Goal: Navigation & Orientation: Find specific page/section

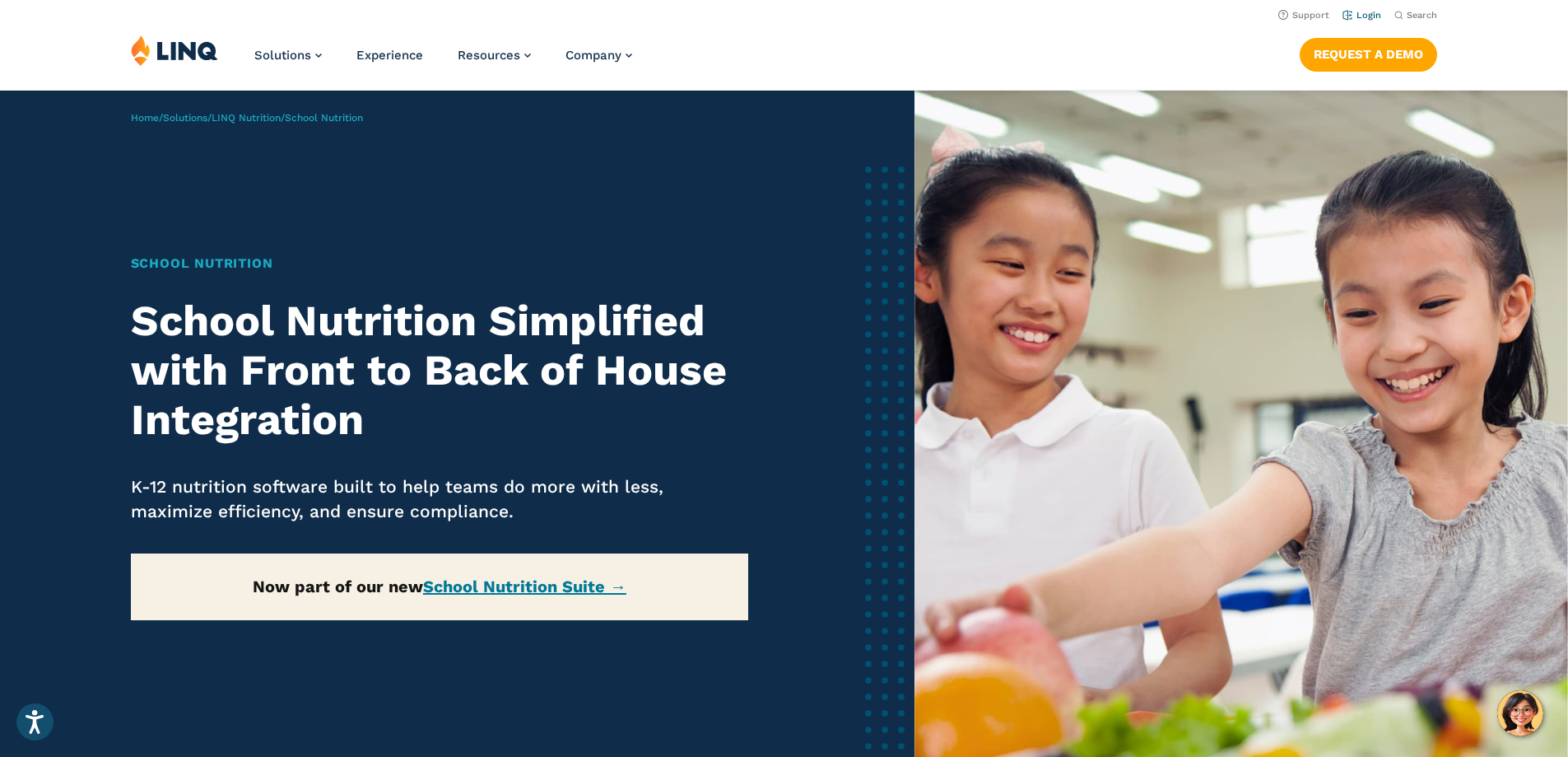
click at [1359, 20] on link "Login" at bounding box center [1362, 16] width 39 height 11
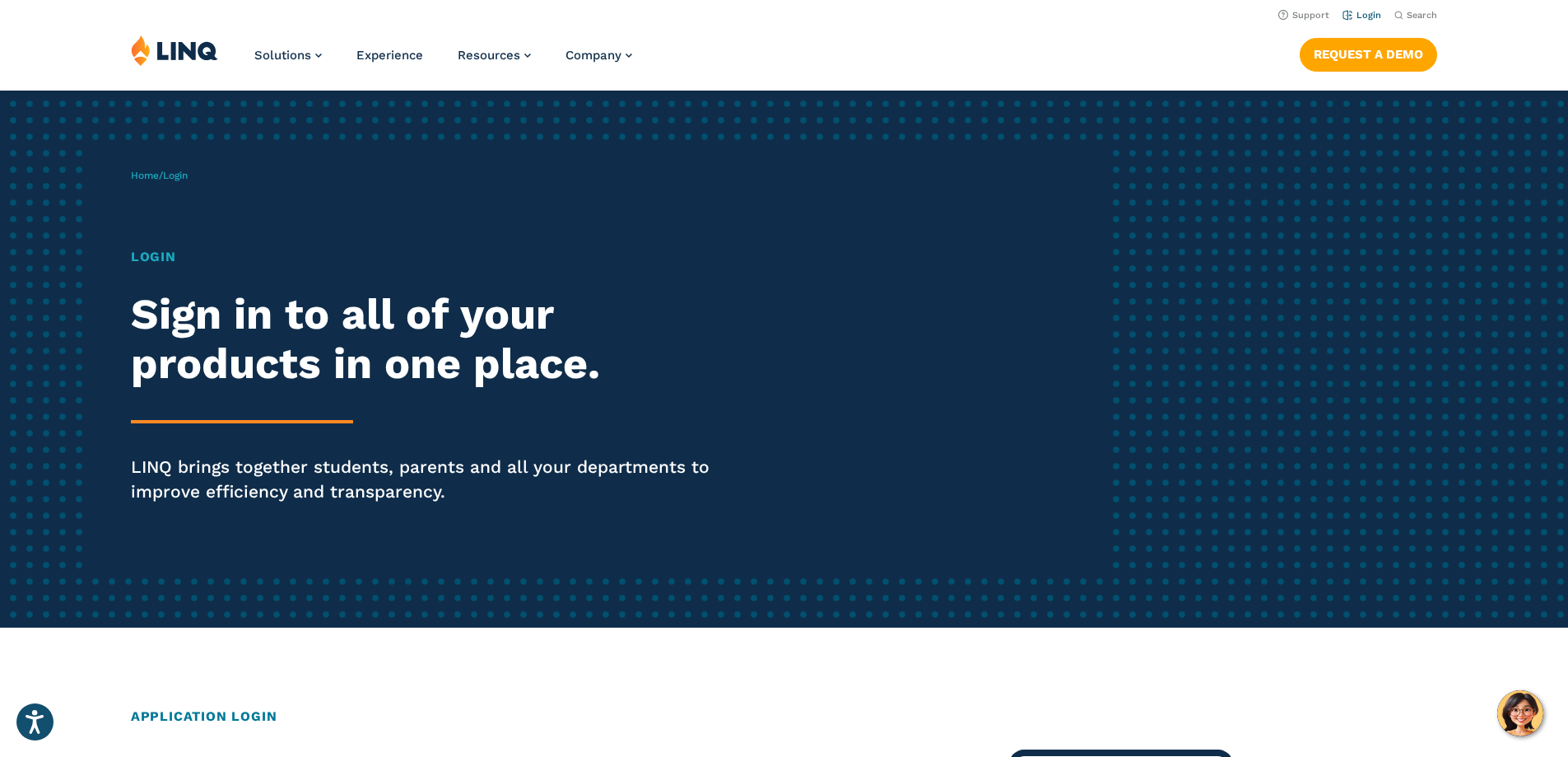
click at [1365, 16] on link "Login" at bounding box center [1362, 16] width 39 height 11
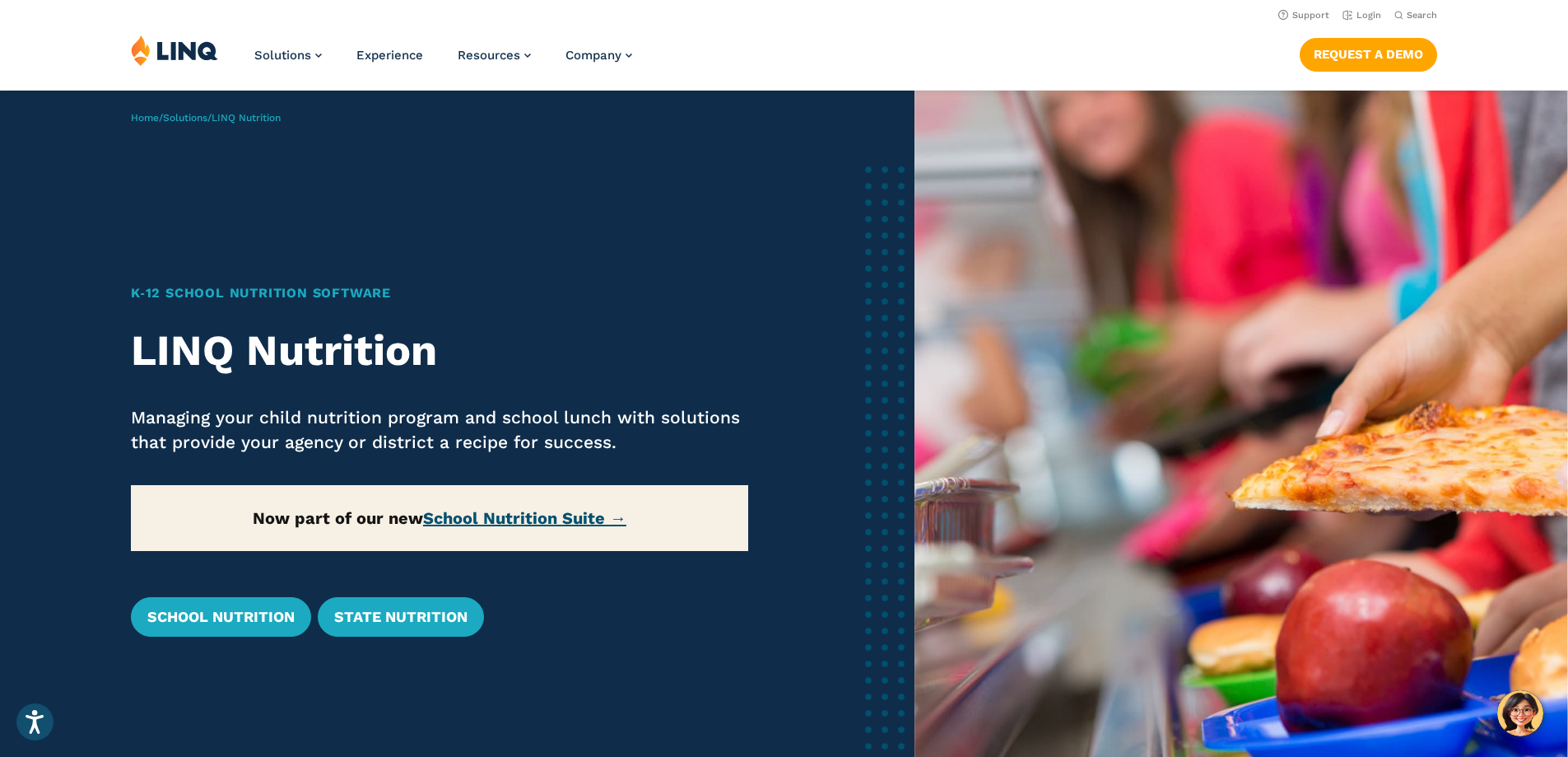
click at [541, 513] on link "School Nutrition Suite →" at bounding box center [525, 518] width 203 height 20
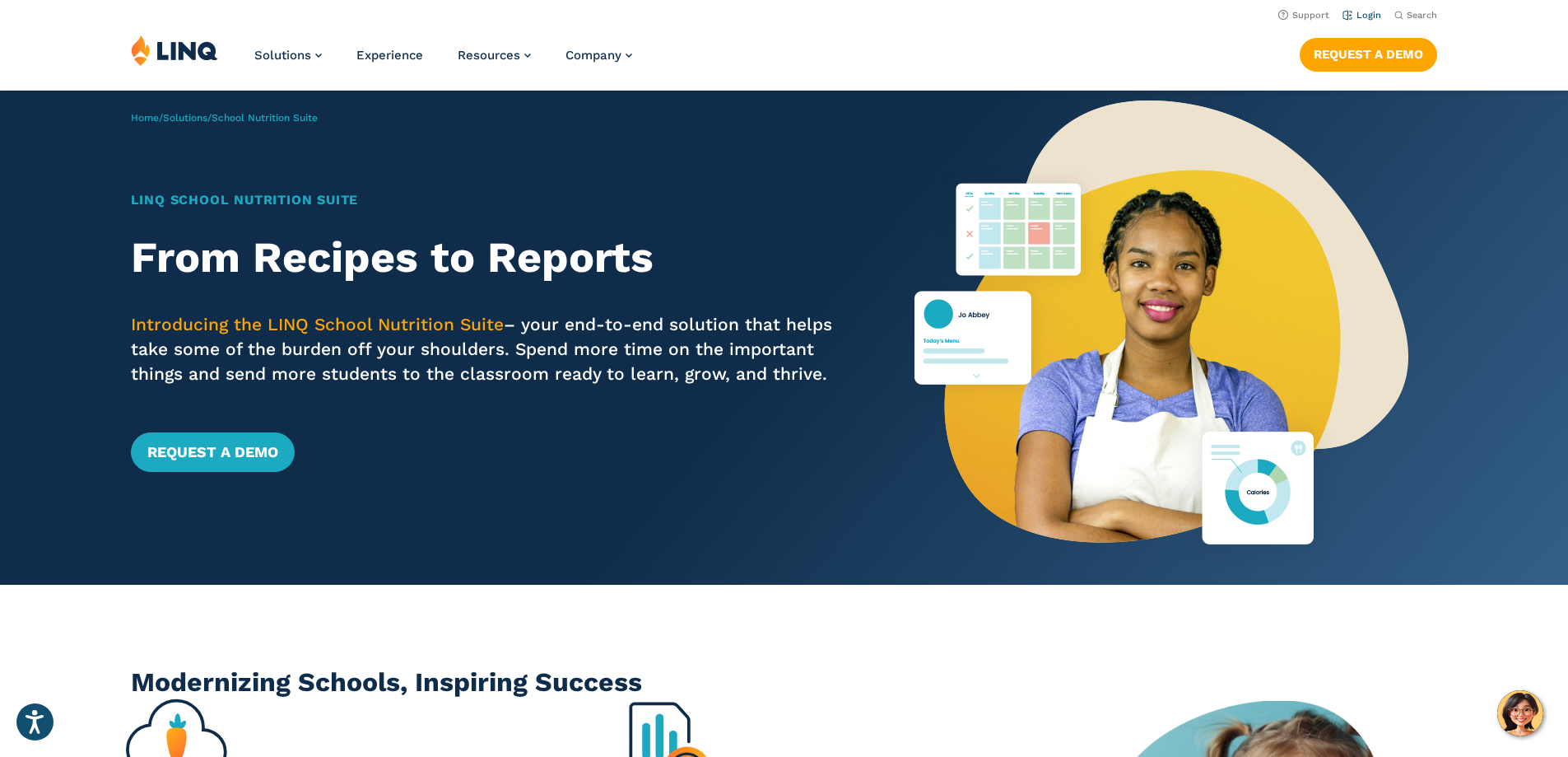
click at [1368, 20] on li "Login" at bounding box center [1362, 14] width 39 height 18
click at [1349, 9] on li "Login" at bounding box center [1362, 14] width 39 height 18
